Goal: Task Accomplishment & Management: Manage account settings

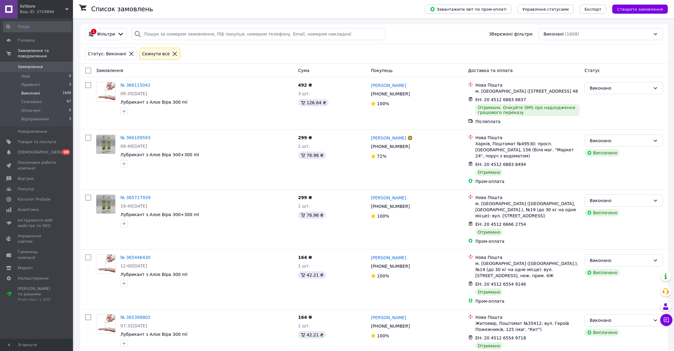
click at [174, 53] on div "Cкинути все" at bounding box center [159, 54] width 43 height 15
click at [172, 53] on icon at bounding box center [174, 53] width 5 height 5
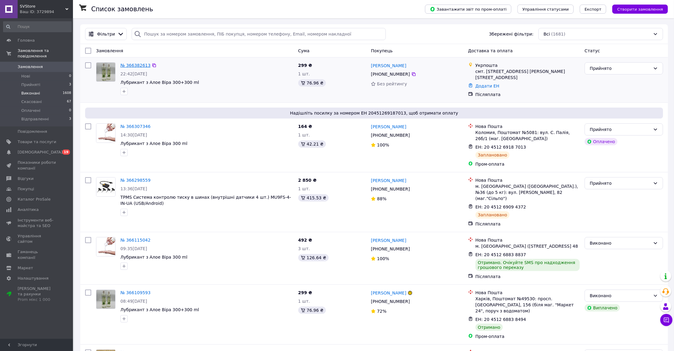
click at [144, 65] on link "№ 366382613" at bounding box center [135, 65] width 30 height 5
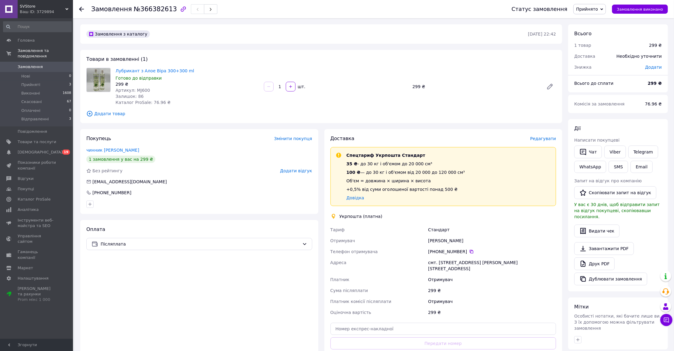
click at [142, 88] on span "Артикул: MJ600" at bounding box center [133, 90] width 35 height 5
copy span "MJ600"
click at [554, 141] on span "Редагувати" at bounding box center [543, 138] width 26 height 5
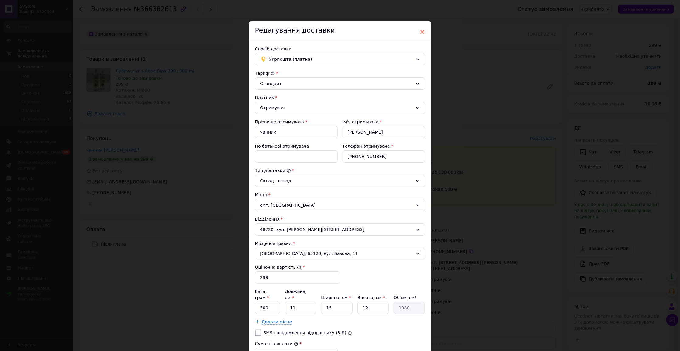
click at [422, 30] on span "×" at bounding box center [422, 32] width 5 height 10
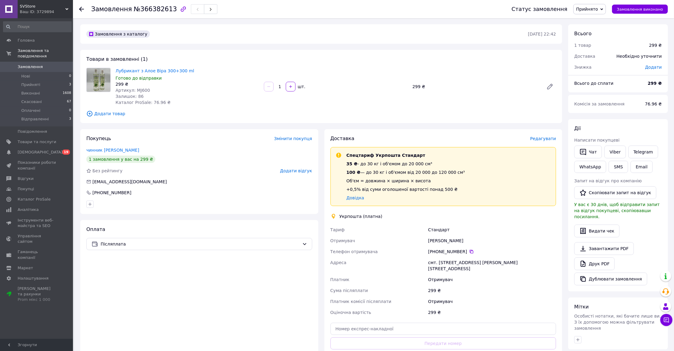
click at [538, 141] on span "Редагувати" at bounding box center [543, 138] width 26 height 5
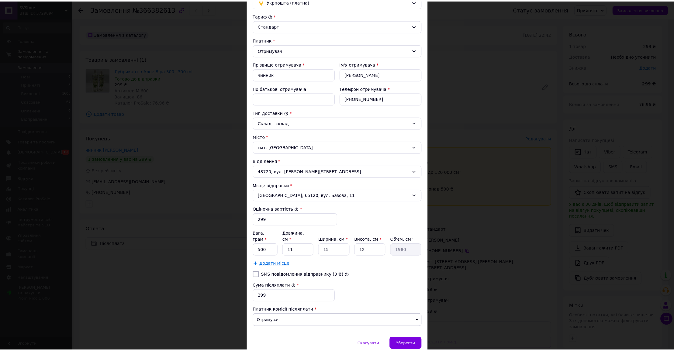
scroll to position [61, 0]
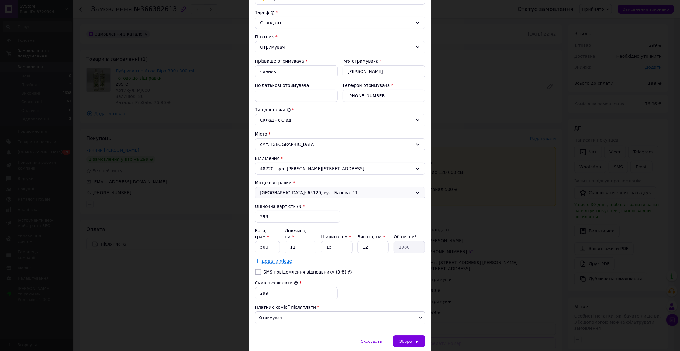
click at [363, 194] on span "Одеса; 65120, вул. Базова, 11" at bounding box center [336, 193] width 153 height 6
click at [364, 213] on li "Одеса; 65033, вул. Владислава Домбровського, 4А" at bounding box center [340, 214] width 170 height 11
click at [406, 335] on div "Зберегти" at bounding box center [409, 341] width 32 height 12
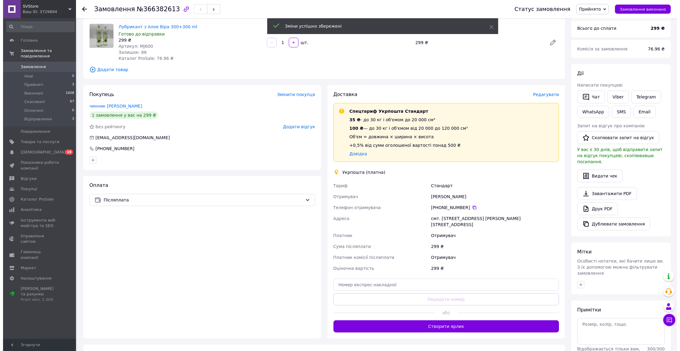
scroll to position [58, 0]
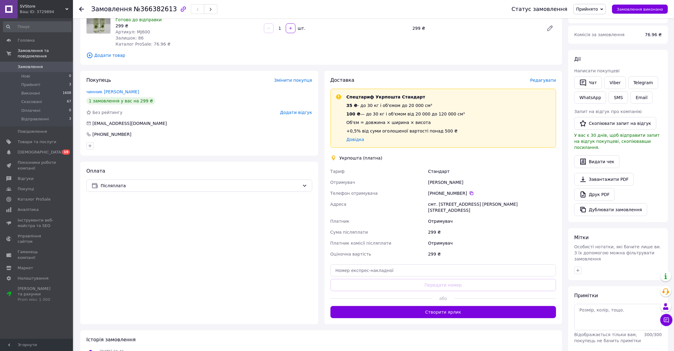
click at [543, 78] on span "Редагувати" at bounding box center [543, 80] width 26 height 5
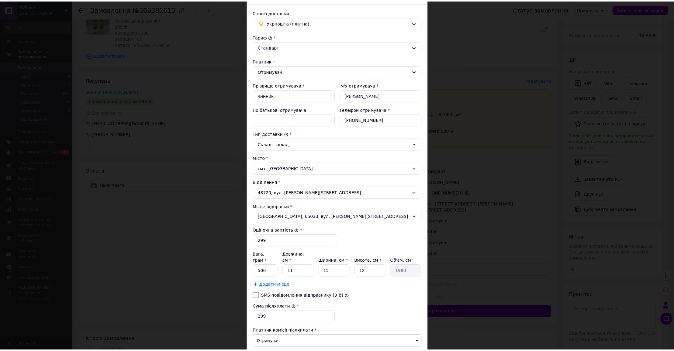
scroll to position [75, 0]
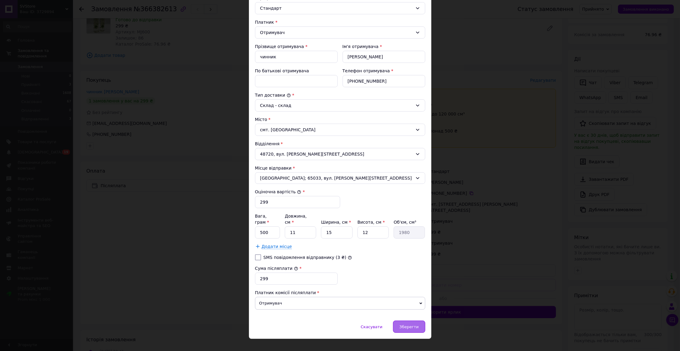
click at [412, 325] on span "Зберегти" at bounding box center [409, 327] width 19 height 5
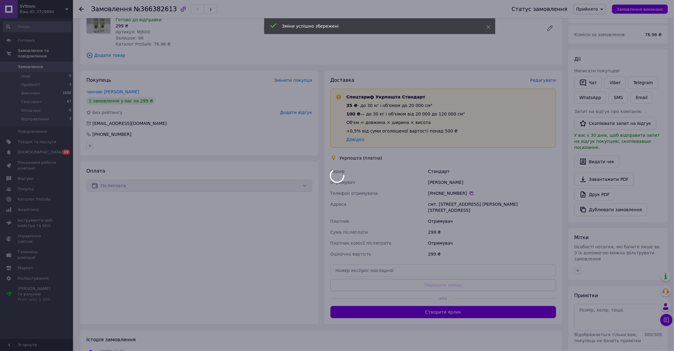
click at [461, 311] on button "Створити ярлик" at bounding box center [444, 312] width 226 height 12
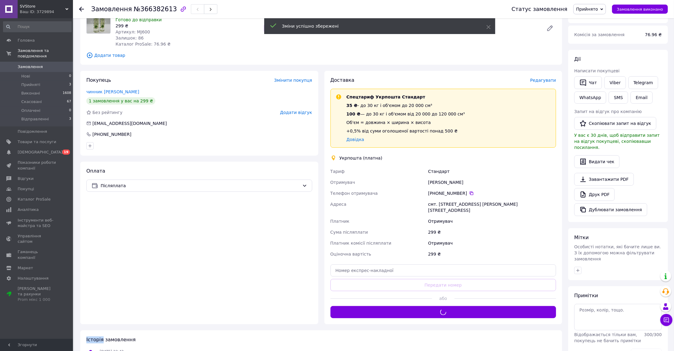
click at [461, 311] on div "Доставка Редагувати Спецтариф Укрпошта Стандарт 35 ₴ - до 30 кг і об'ємом до 20…" at bounding box center [444, 197] width 226 height 241
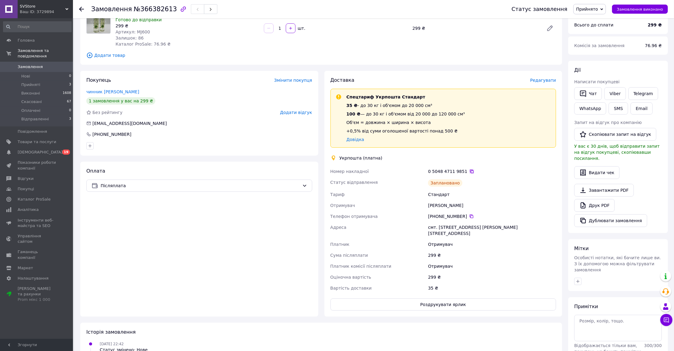
click at [470, 170] on icon at bounding box center [472, 171] width 5 height 5
click at [50, 63] on link "Замовлення 0" at bounding box center [37, 67] width 75 height 10
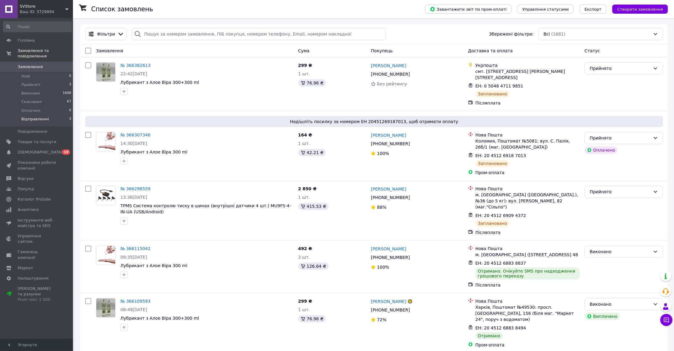
click at [57, 118] on li "Відправленні 3" at bounding box center [37, 121] width 75 height 12
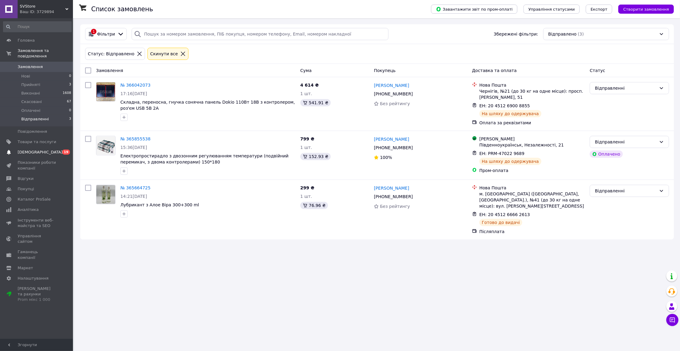
click at [55, 152] on span "[DEMOGRAPHIC_DATA]" at bounding box center [37, 152] width 39 height 5
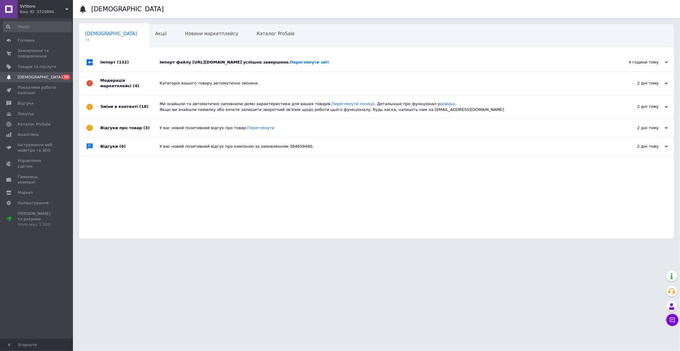
click at [259, 65] on div "Імпорт файлу https://svsolar.com.ua/products_feed.xml?hash_tag=ba2de3f84b2be290…" at bounding box center [384, 62] width 448 height 5
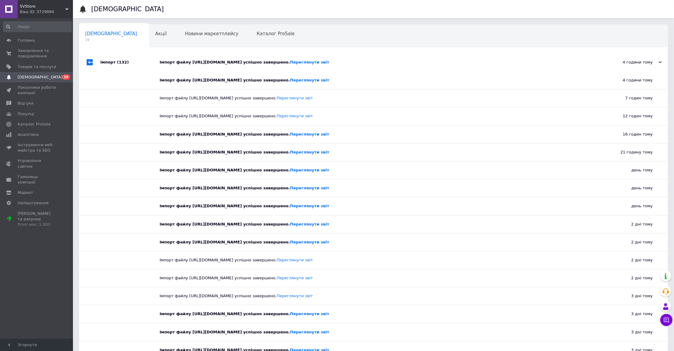
click at [259, 65] on div "Імпорт файлу https://svsolar.com.ua/products_feed.xml?hash_tag=ba2de3f84b2be290…" at bounding box center [381, 62] width 442 height 5
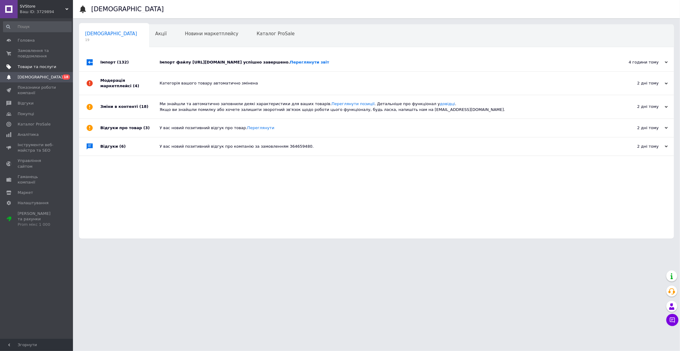
click at [45, 68] on span "Товари та послуги" at bounding box center [37, 66] width 39 height 5
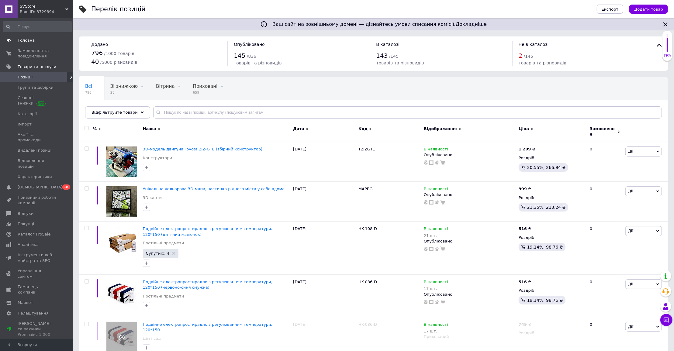
click at [53, 43] on link "Головна" at bounding box center [37, 40] width 75 height 10
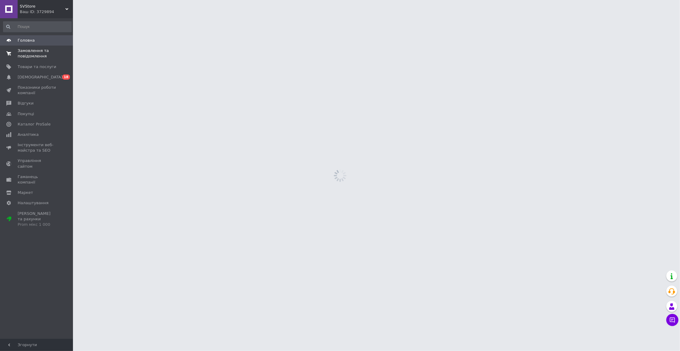
click at [52, 53] on span "Замовлення та повідомлення" at bounding box center [37, 53] width 39 height 11
